Goal: Check status: Check status

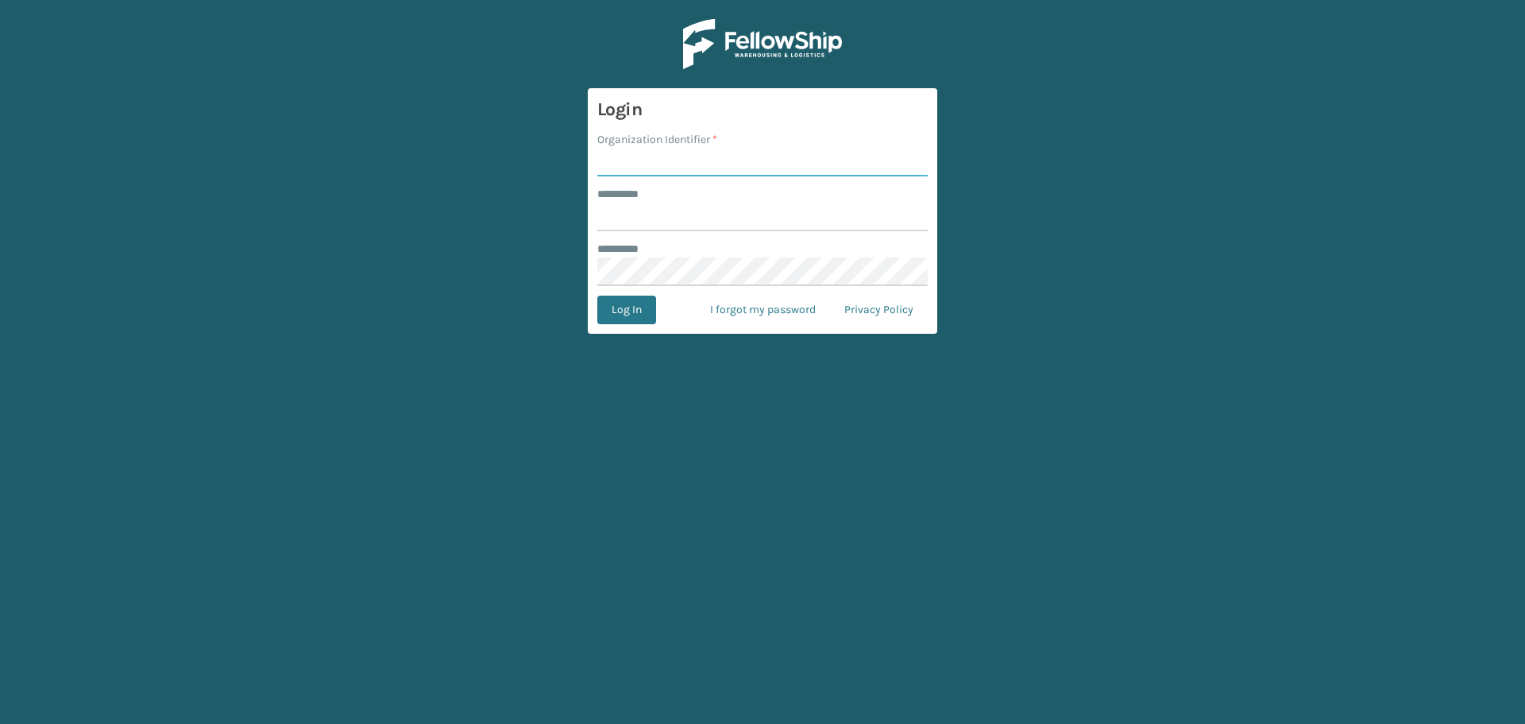
click at [672, 166] on input "Organization Identifier *" at bounding box center [762, 162] width 330 height 29
type input "superadminorganization"
click at [705, 216] on input "******** *" at bounding box center [762, 217] width 330 height 29
type input "*********"
click at [597, 295] on button "Log In" at bounding box center [626, 309] width 59 height 29
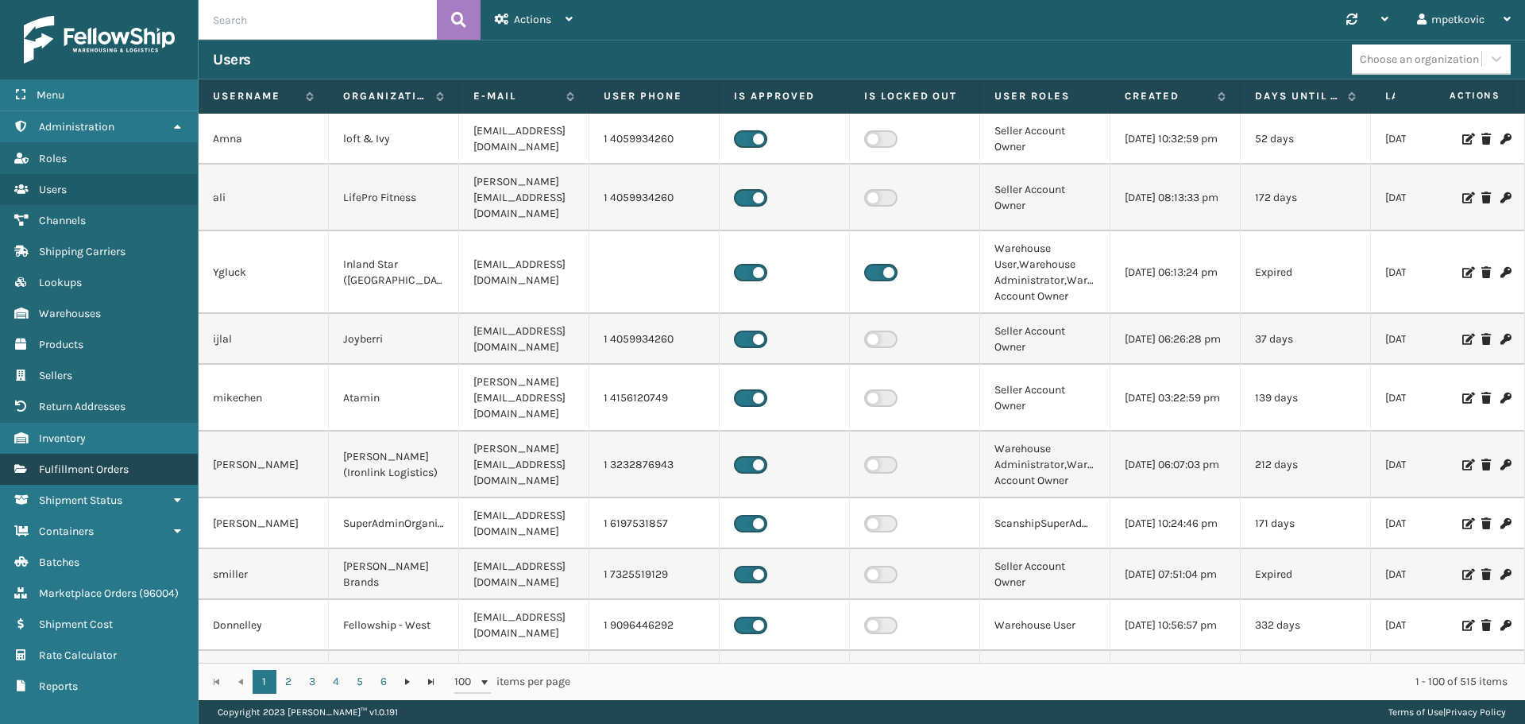
click at [101, 477] on link "Fulfillment Orders" at bounding box center [99, 468] width 198 height 31
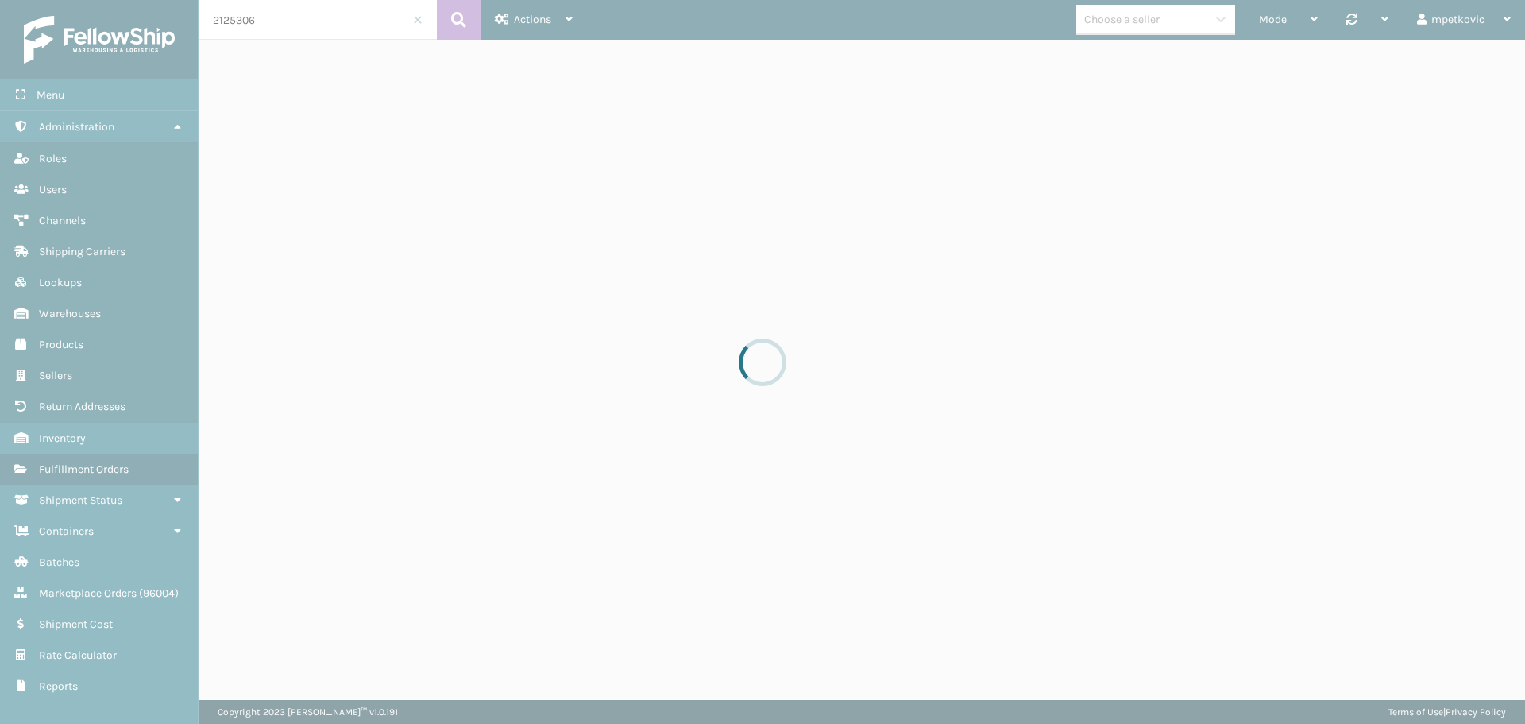
click at [285, 19] on input "2125306" at bounding box center [318, 20] width 238 height 40
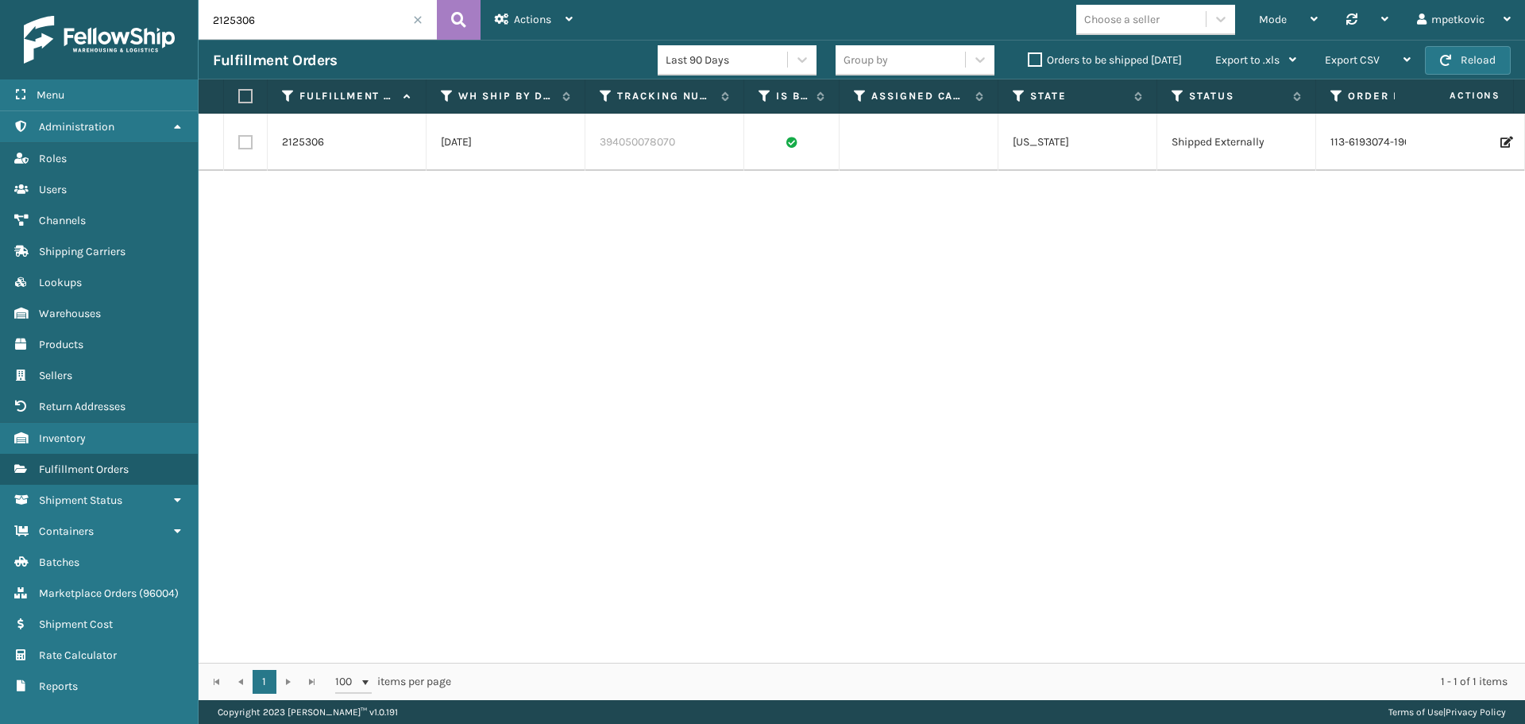
click at [284, 19] on input "2125306" at bounding box center [318, 20] width 238 height 40
paste input "SA529148"
type input "SA529148"
click at [452, 14] on icon at bounding box center [458, 20] width 15 height 24
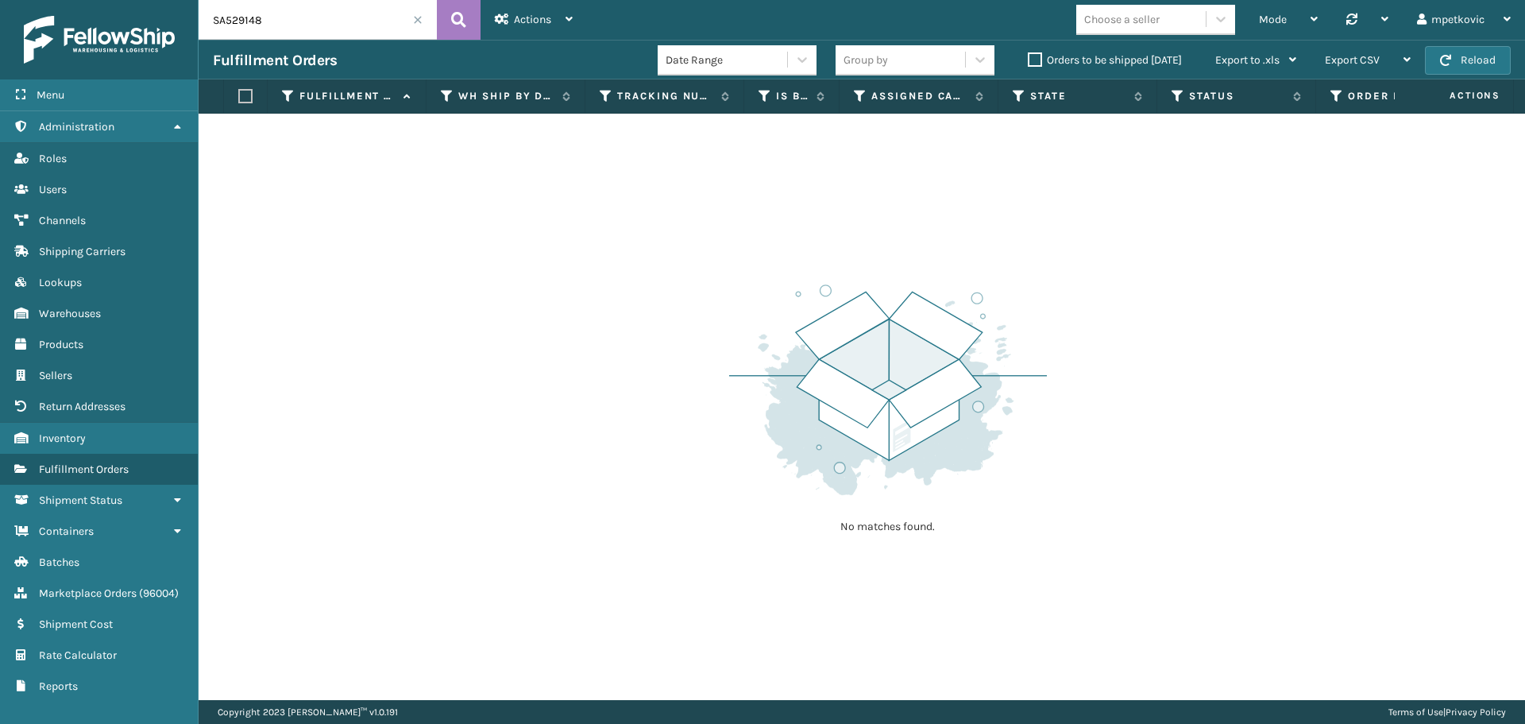
drag, startPoint x: 480, startPoint y: 227, endPoint x: 72, endPoint y: 253, distance: 409.1
click at [473, 227] on div "No matches found." at bounding box center [862, 407] width 1326 height 586
click at [581, 230] on div "No matches found." at bounding box center [862, 407] width 1326 height 586
click at [429, 326] on div "No matches found." at bounding box center [862, 407] width 1326 height 586
drag, startPoint x: 508, startPoint y: 179, endPoint x: 314, endPoint y: 159, distance: 195.6
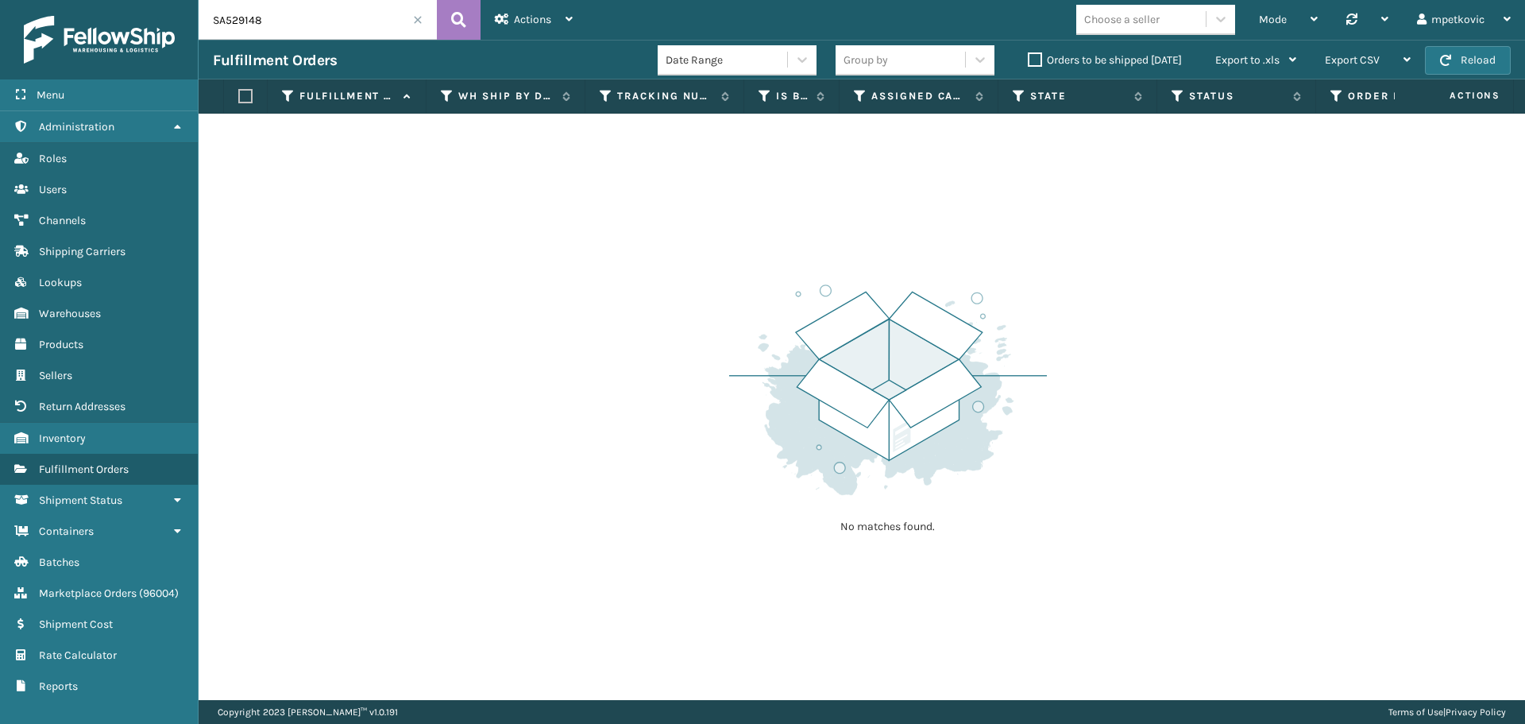
click at [505, 178] on div "No matches found." at bounding box center [862, 407] width 1326 height 586
click at [294, 164] on div "No matches found." at bounding box center [862, 407] width 1326 height 586
drag, startPoint x: 365, startPoint y: 160, endPoint x: 326, endPoint y: 166, distance: 38.5
click at [363, 160] on div "No matches found." at bounding box center [862, 407] width 1326 height 586
click at [326, 166] on div "No matches found." at bounding box center [862, 407] width 1326 height 586
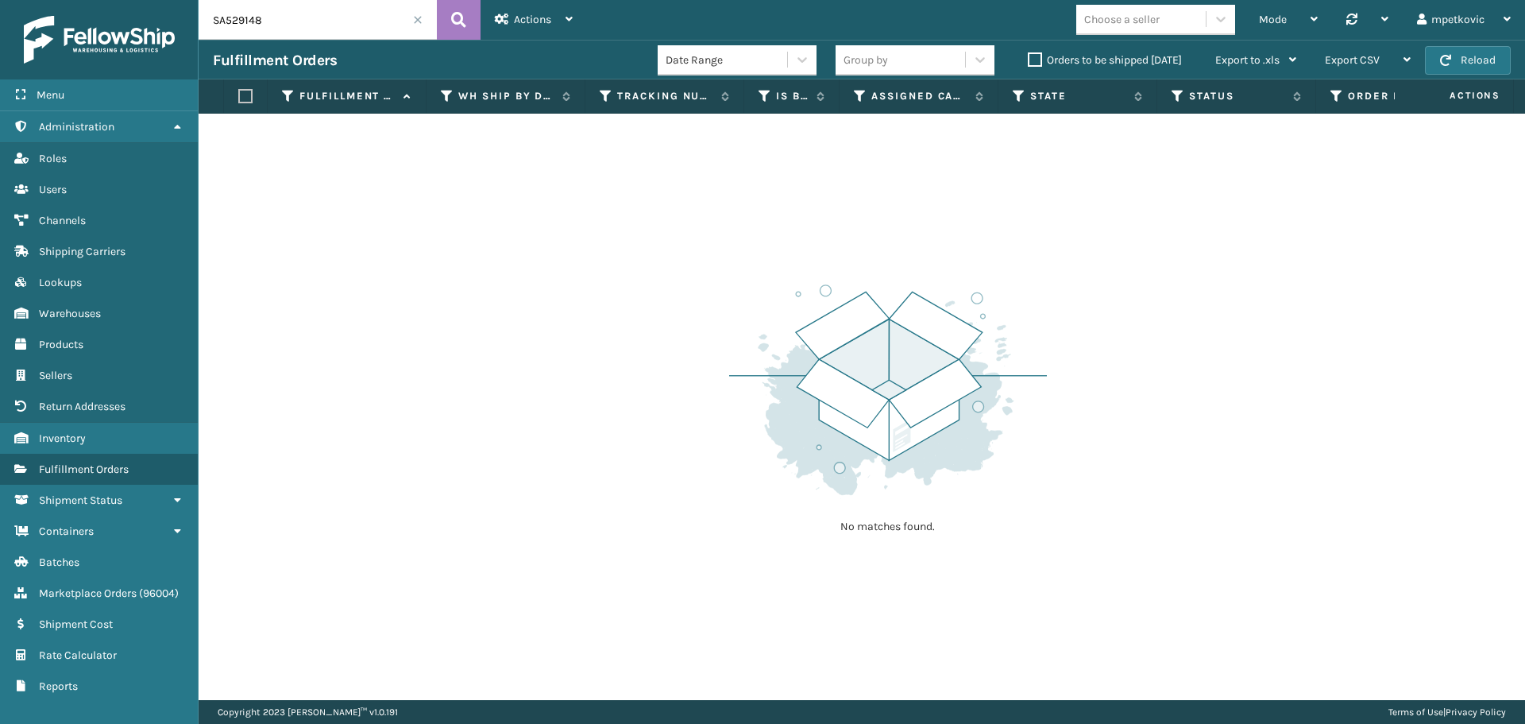
click at [324, 154] on div "No matches found." at bounding box center [862, 407] width 1326 height 586
click at [254, 189] on div "No matches found." at bounding box center [862, 407] width 1326 height 586
click at [270, 168] on div "No matches found." at bounding box center [862, 407] width 1326 height 586
click at [102, 561] on link "Batches" at bounding box center [99, 561] width 198 height 31
